Goal: Check status: Check status

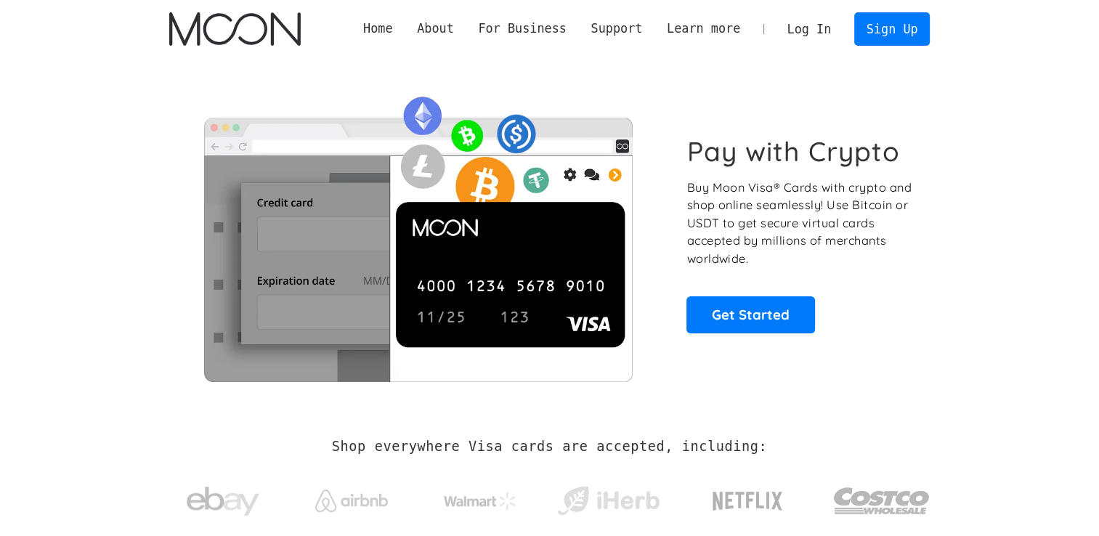
click at [812, 28] on link "Log In" at bounding box center [809, 29] width 68 height 32
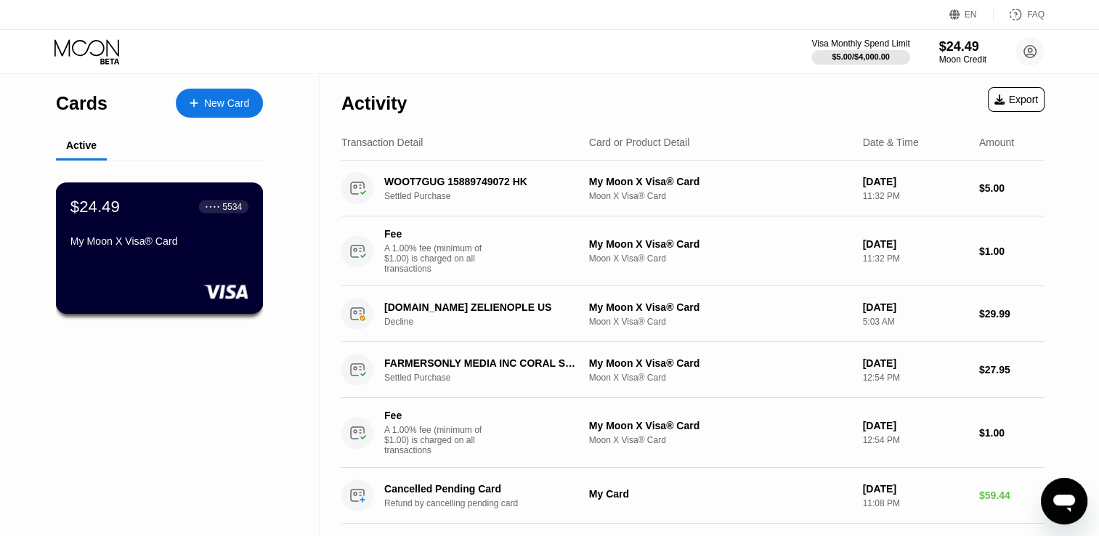
click at [198, 233] on div "$24.49 ● ● ● ● 5534 My Moon X Visa® Card" at bounding box center [159, 225] width 178 height 56
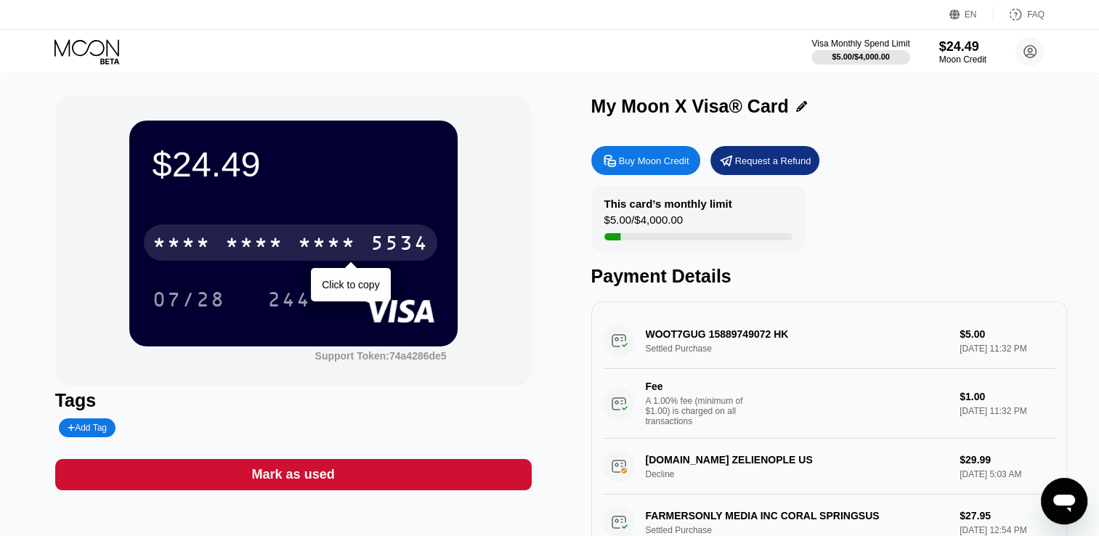
click at [207, 233] on div "* * * * * * * * * * * * 5534" at bounding box center [291, 243] width 294 height 36
click at [285, 244] on div "[CREDIT_CARD_NUMBER]" at bounding box center [291, 243] width 294 height 36
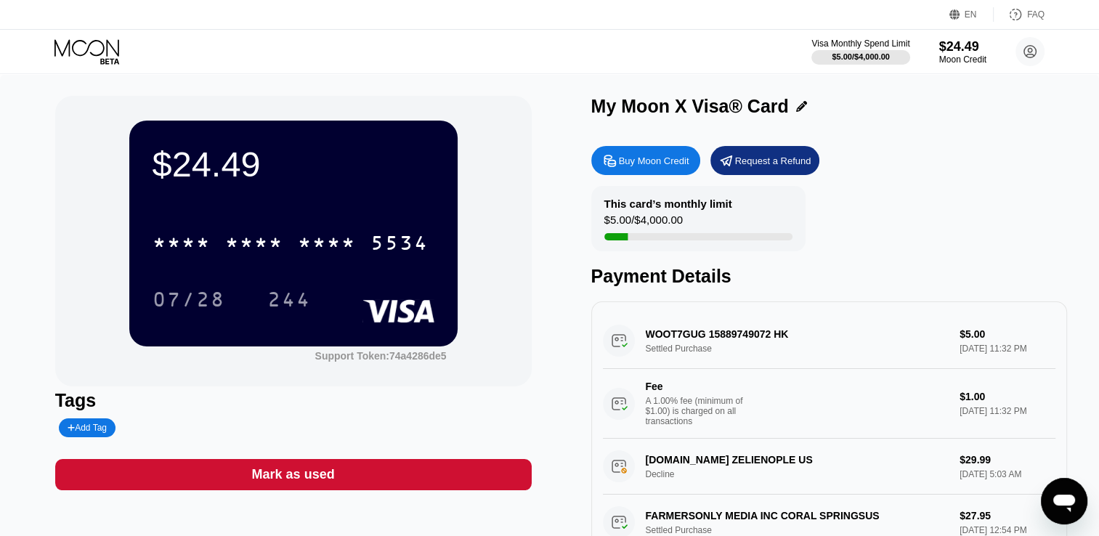
click at [355, 268] on div "* * * * * * * * * * * * 5534 07/28 244" at bounding box center [294, 257] width 282 height 86
